Goal: Task Accomplishment & Management: Manage account settings

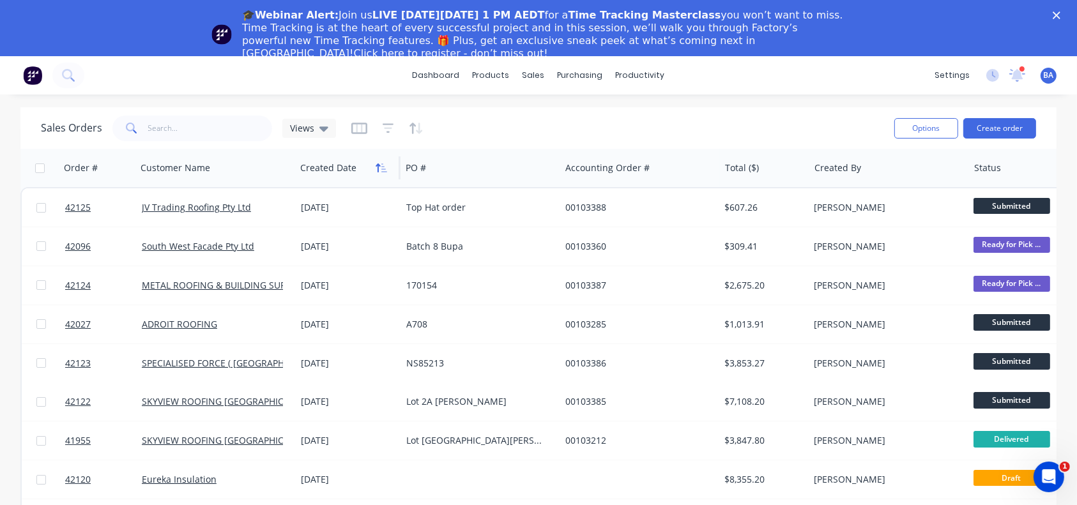
click at [376, 176] on button "button" at bounding box center [381, 167] width 19 height 19
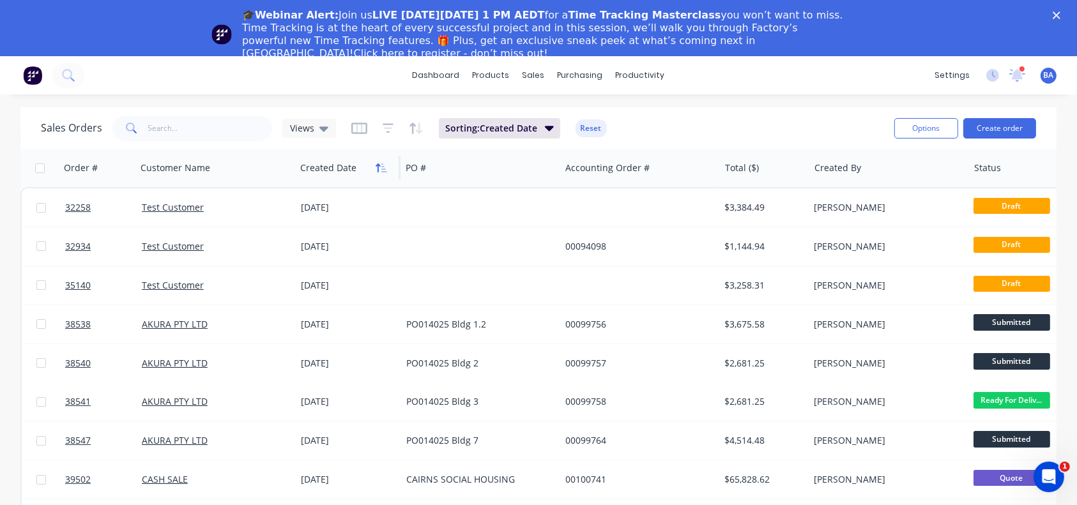
click at [377, 171] on icon "button" at bounding box center [381, 168] width 11 height 10
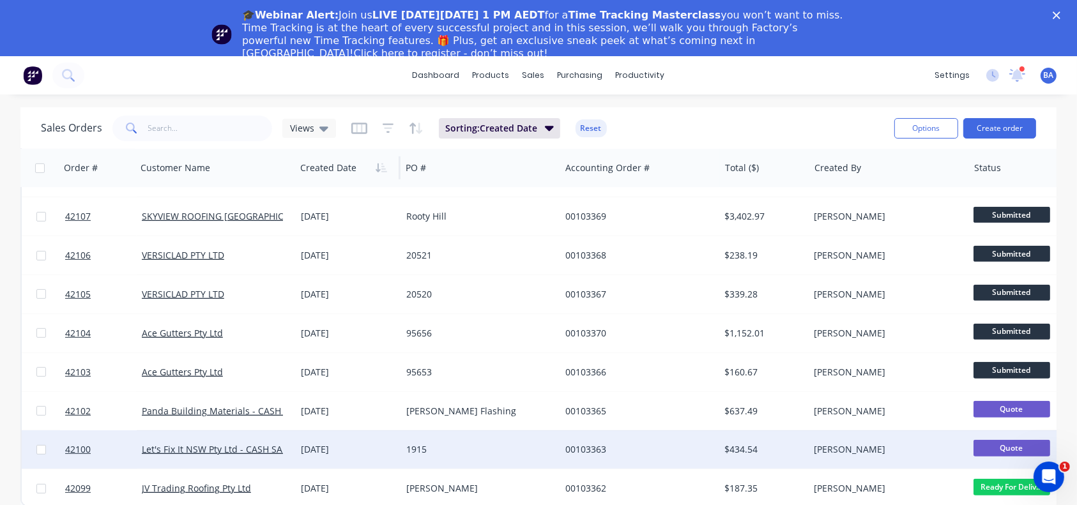
scroll to position [56, 0]
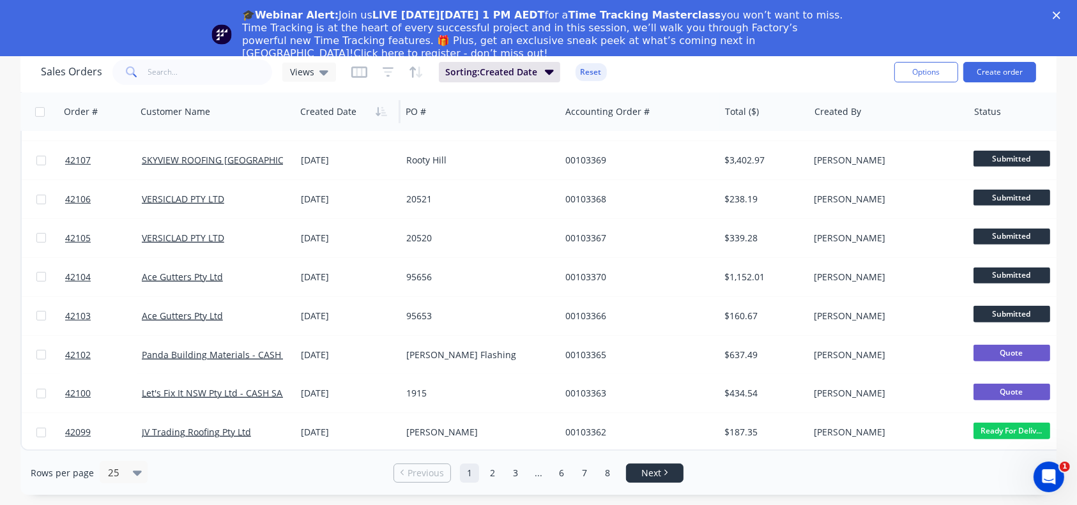
click at [654, 475] on span "Next" at bounding box center [651, 473] width 20 height 13
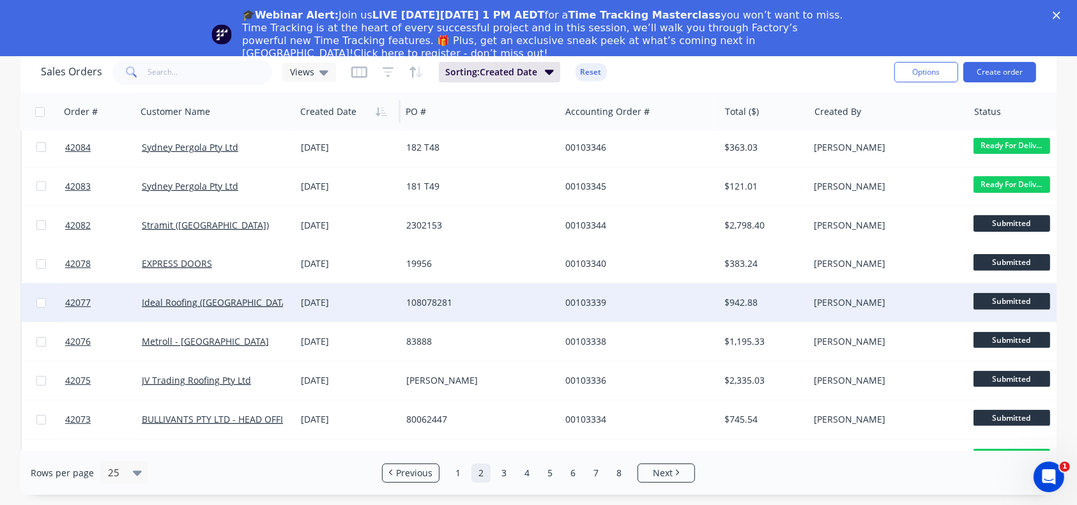
scroll to position [658, 0]
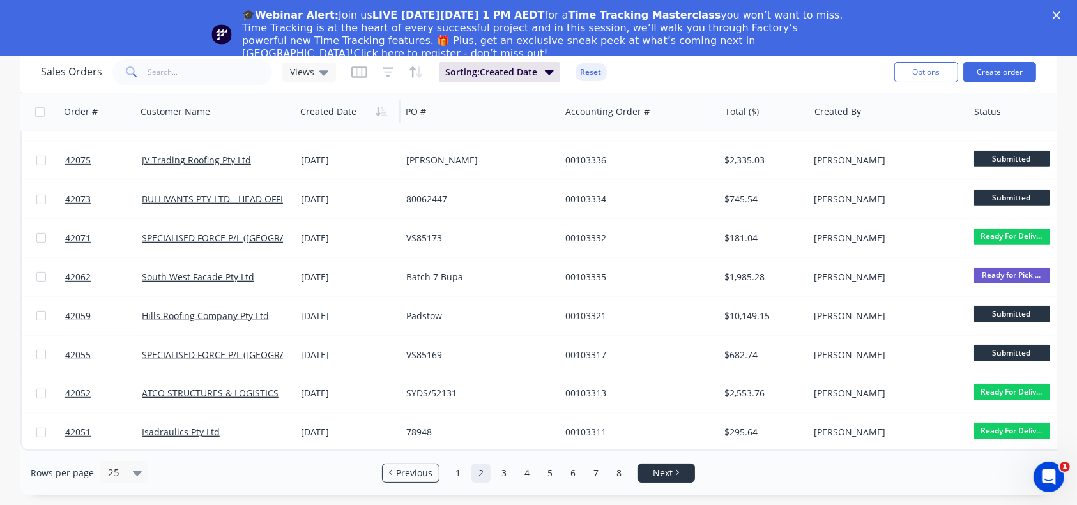
click at [653, 473] on span "Next" at bounding box center [663, 473] width 20 height 13
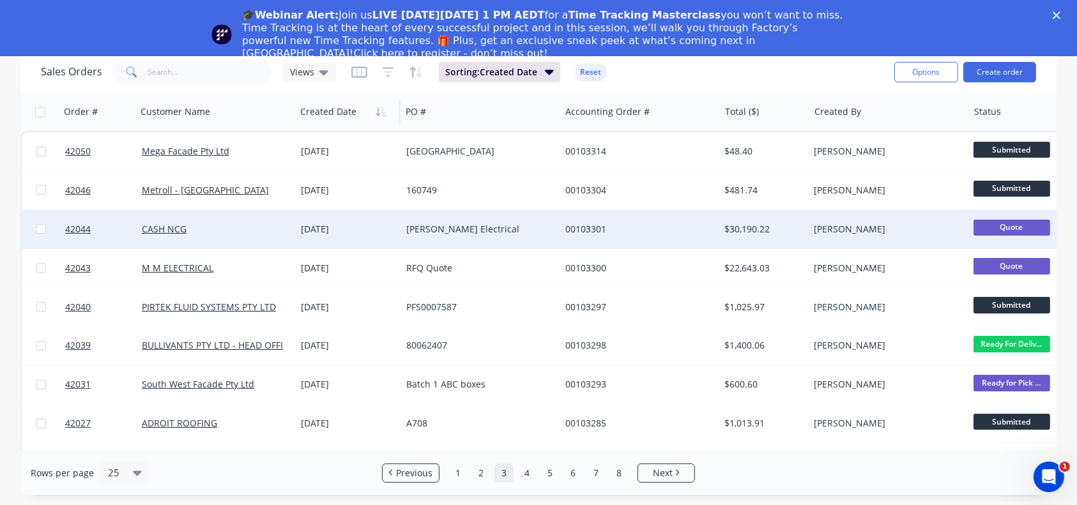
scroll to position [0, 0]
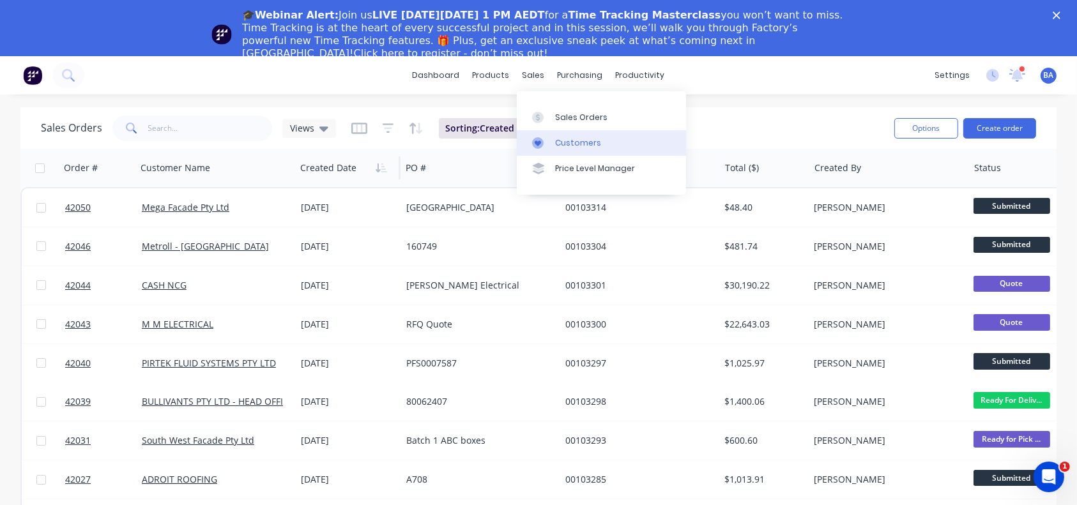
click at [575, 139] on div "Customers" at bounding box center [578, 142] width 46 height 11
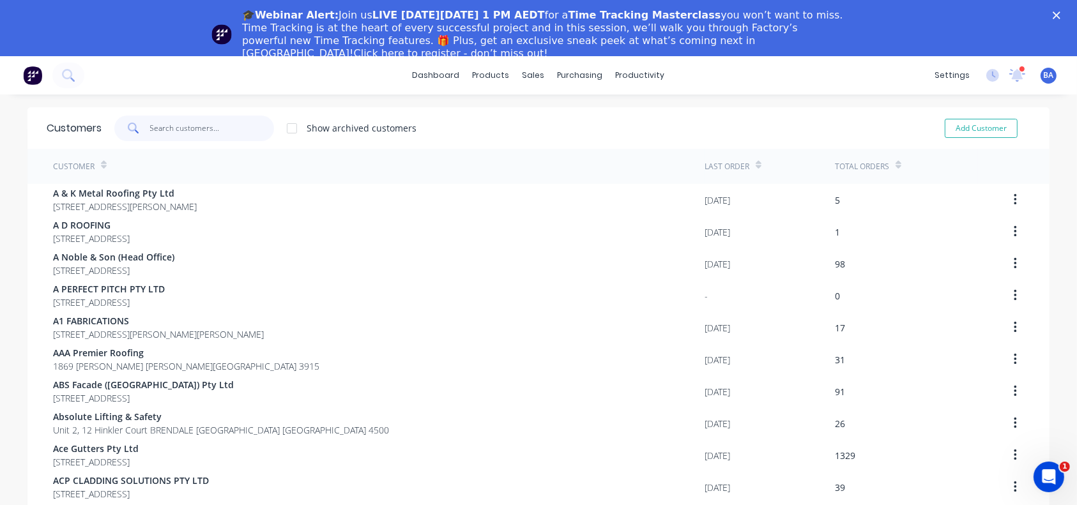
drag, startPoint x: 247, startPoint y: 122, endPoint x: 240, endPoint y: 106, distance: 17.4
click at [240, 106] on div "dashboard products sales purchasing productivity dashboard products Product Cat…" at bounding box center [538, 308] width 1077 height 505
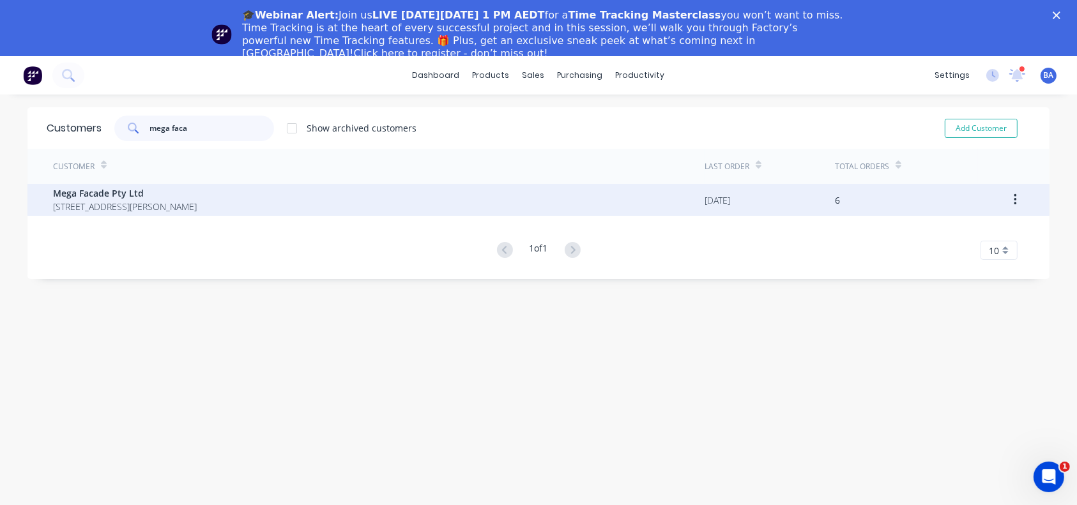
type input "mega faca"
click at [152, 206] on span "[STREET_ADDRESS][PERSON_NAME]" at bounding box center [125, 206] width 144 height 13
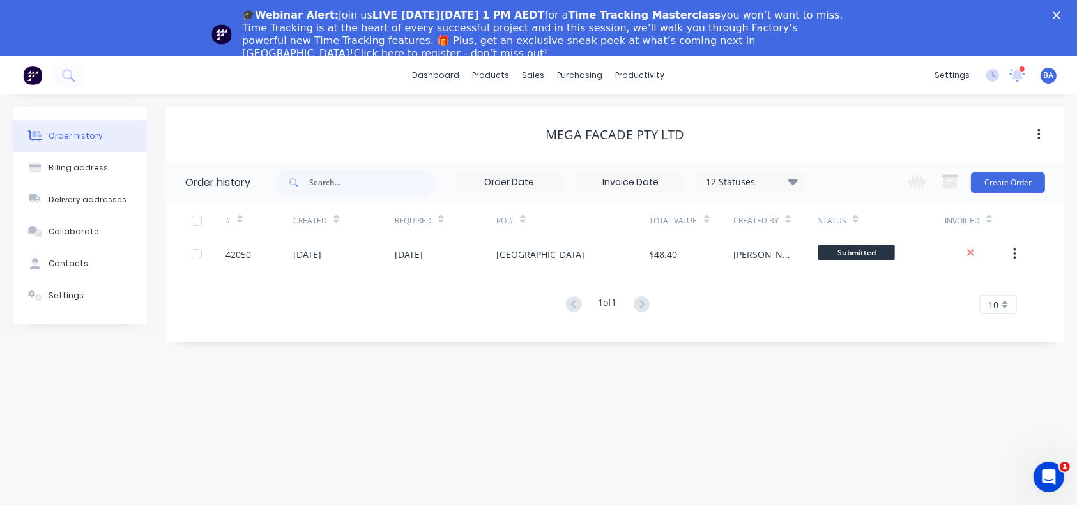
click at [793, 179] on icon at bounding box center [793, 182] width 10 height 6
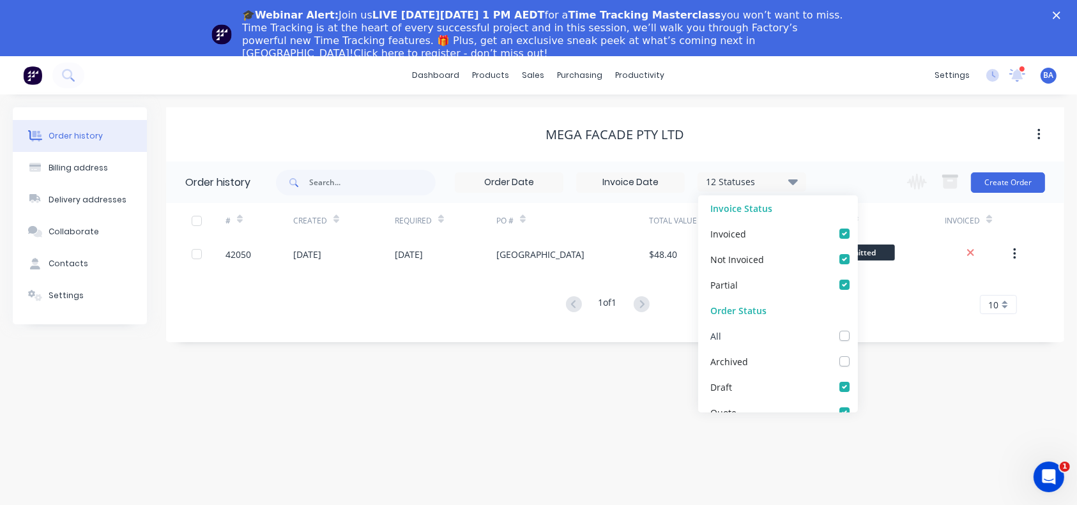
click at [857, 329] on label at bounding box center [857, 329] width 0 height 0
click at [857, 336] on input "checkbox" at bounding box center [862, 335] width 10 height 12
checkbox input "true"
click at [950, 443] on div "Order history Billing address Delivery addresses Collaborate Contacts Settings …" at bounding box center [538, 328] width 1077 height 467
